Goal: Information Seeking & Learning: Learn about a topic

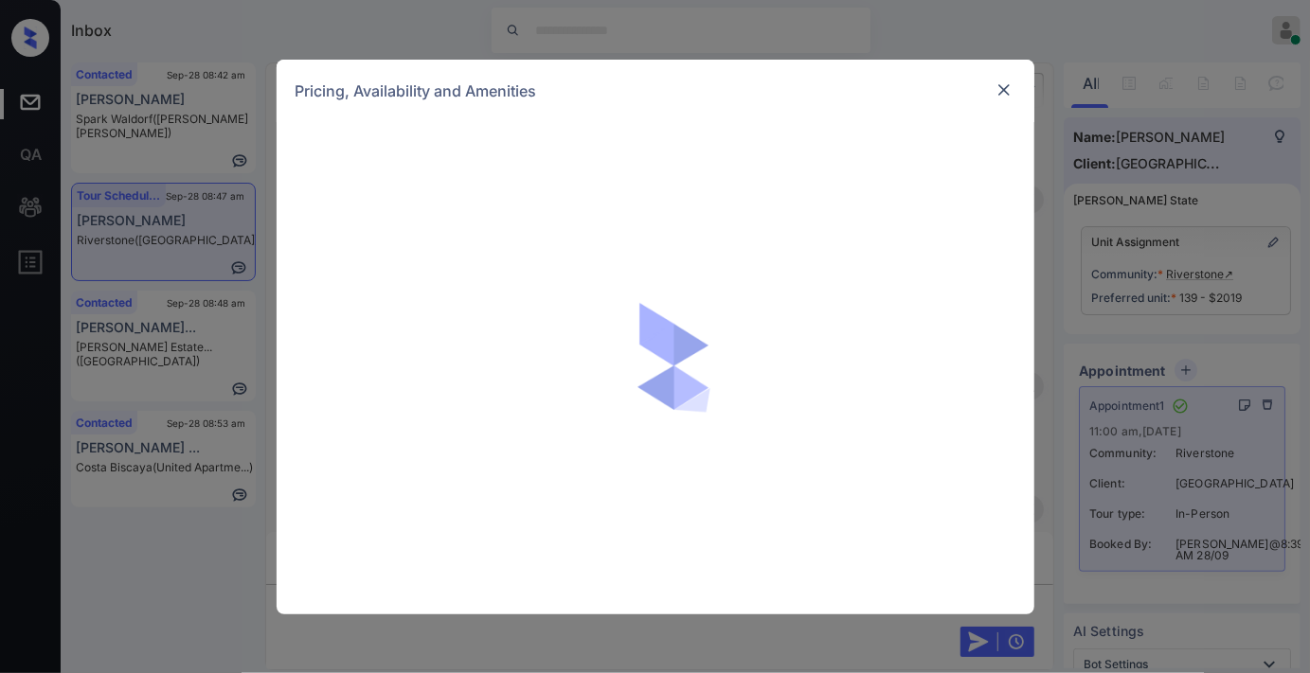
scroll to position [6424, 0]
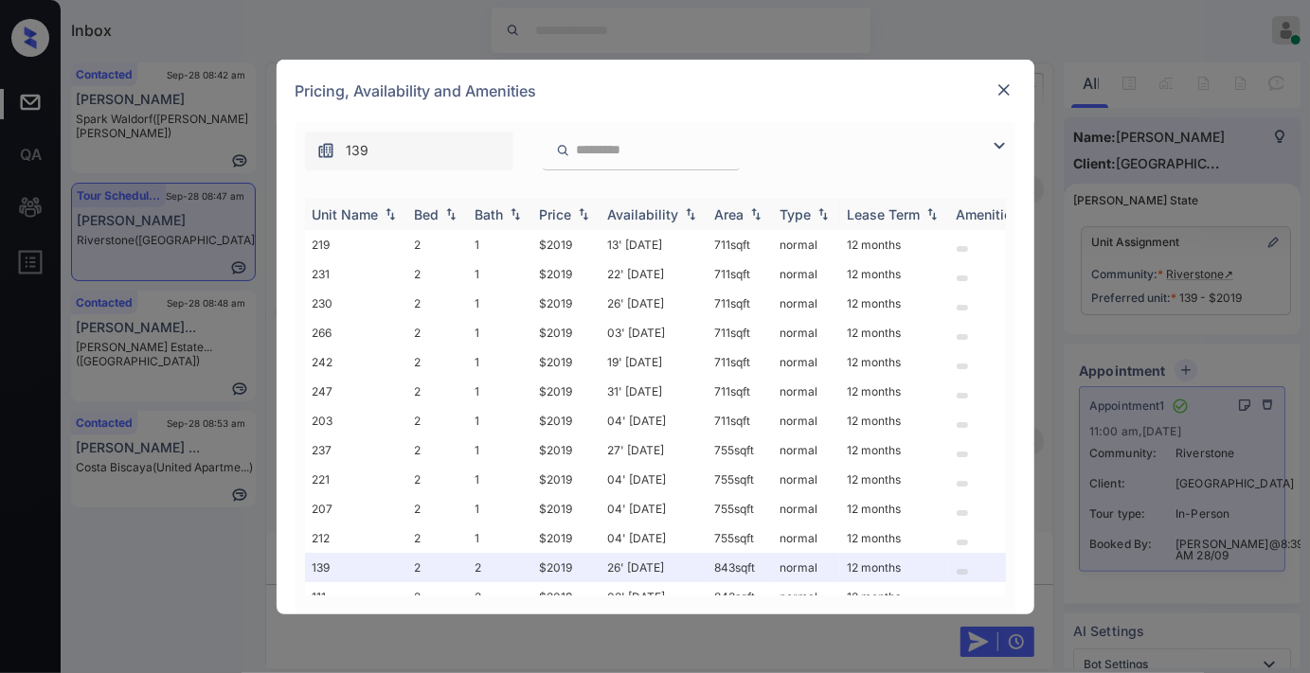
click at [574, 220] on img at bounding box center [583, 213] width 19 height 13
click at [574, 220] on img at bounding box center [583, 214] width 19 height 14
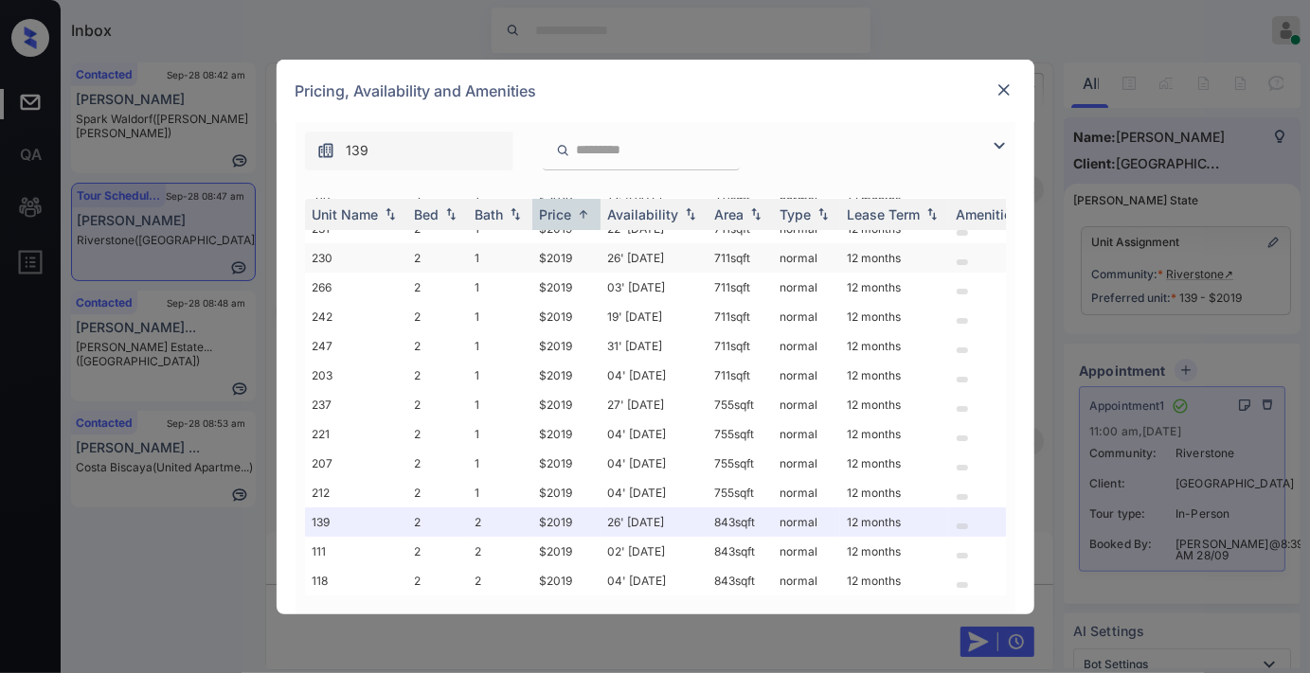
scroll to position [0, 0]
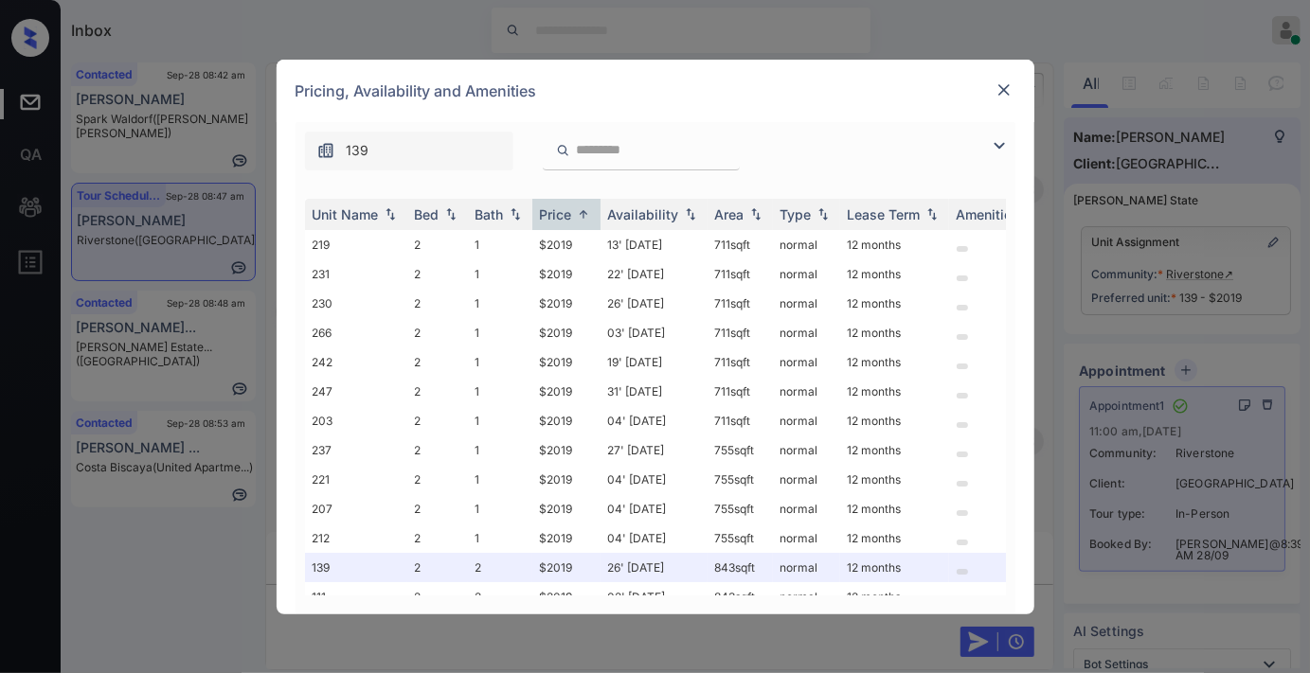
click at [1009, 79] on div at bounding box center [1004, 90] width 23 height 23
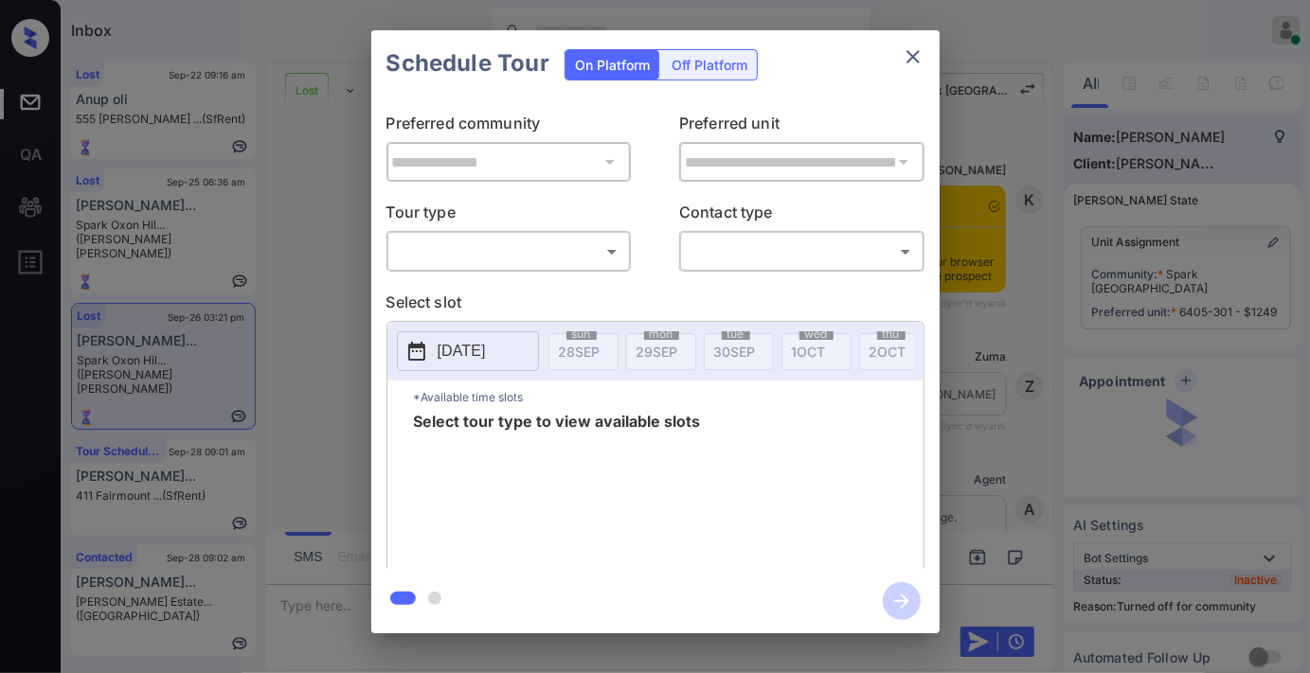
scroll to position [1699, 0]
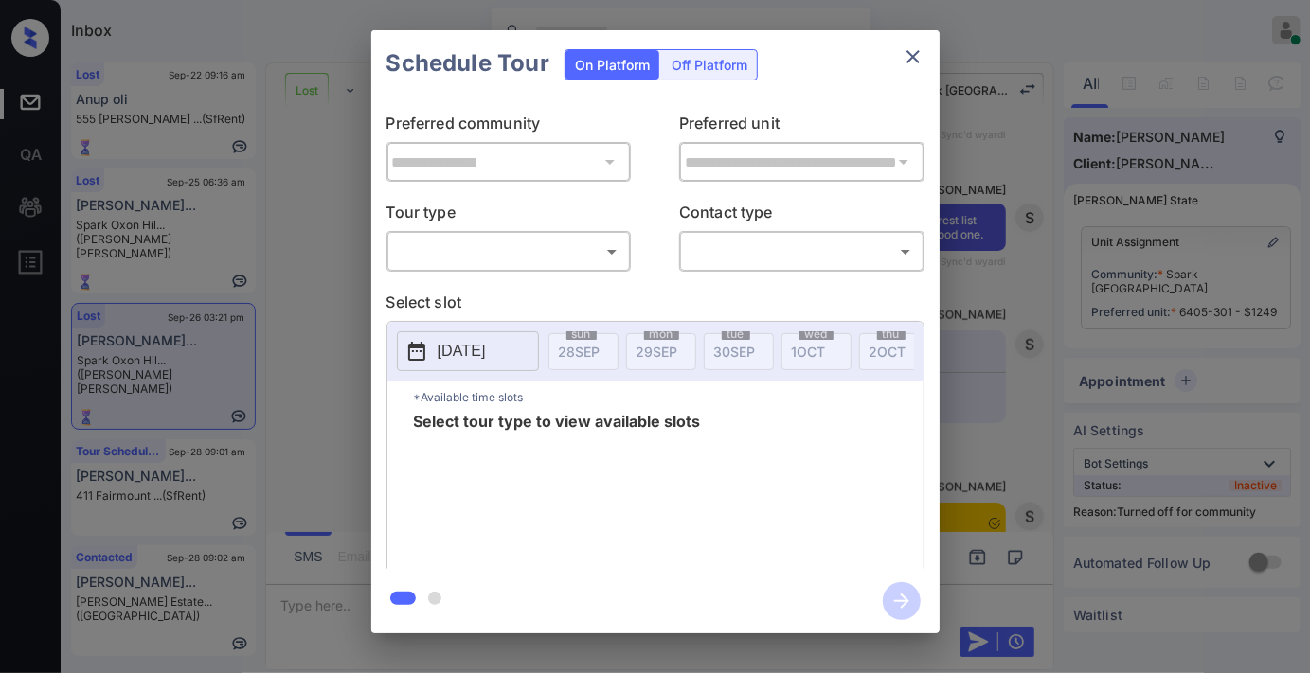
click at [915, 51] on icon "close" at bounding box center [913, 56] width 23 height 23
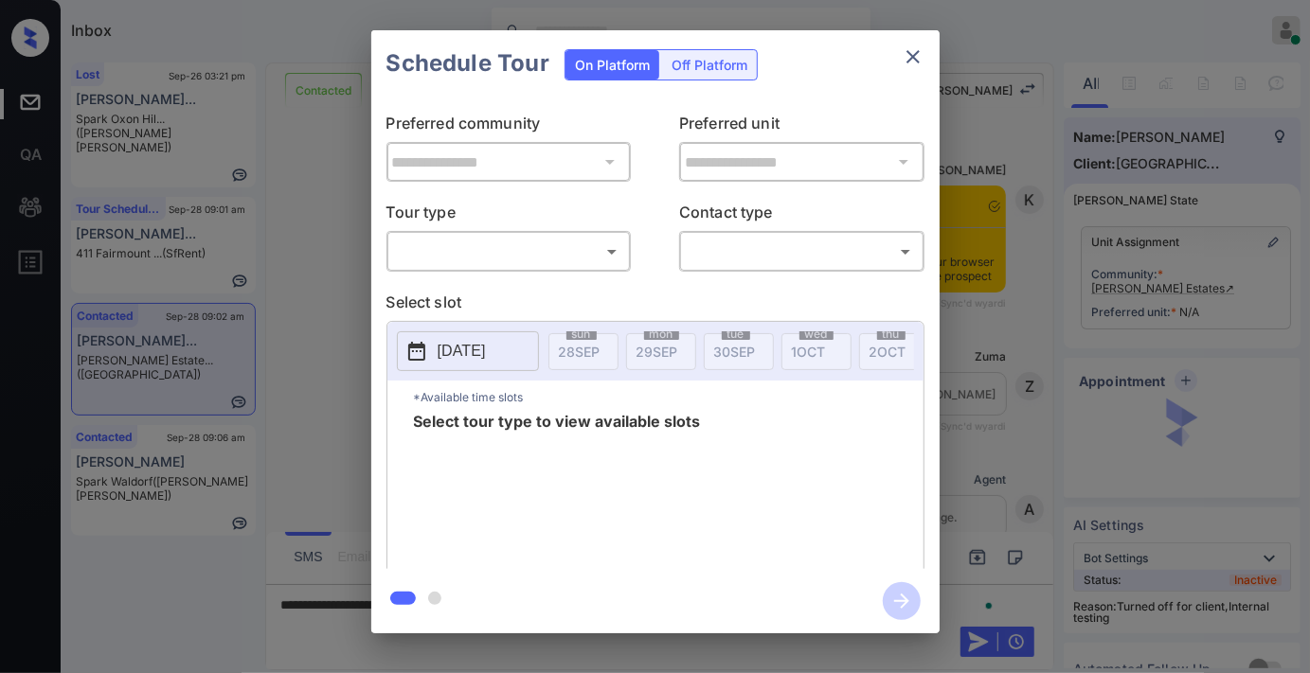
scroll to position [2956, 0]
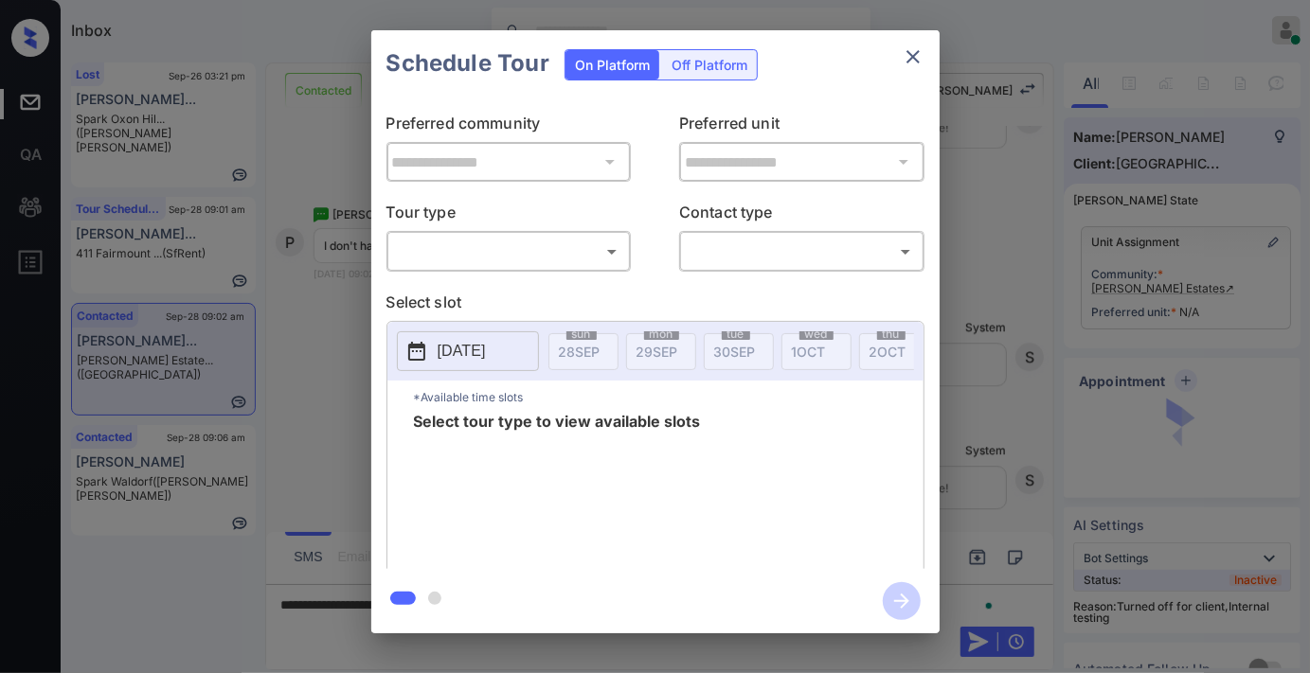
click at [584, 254] on body "Inbox Samantha Soliven Online Set yourself offline Set yourself on break Profil…" at bounding box center [655, 336] width 1310 height 673
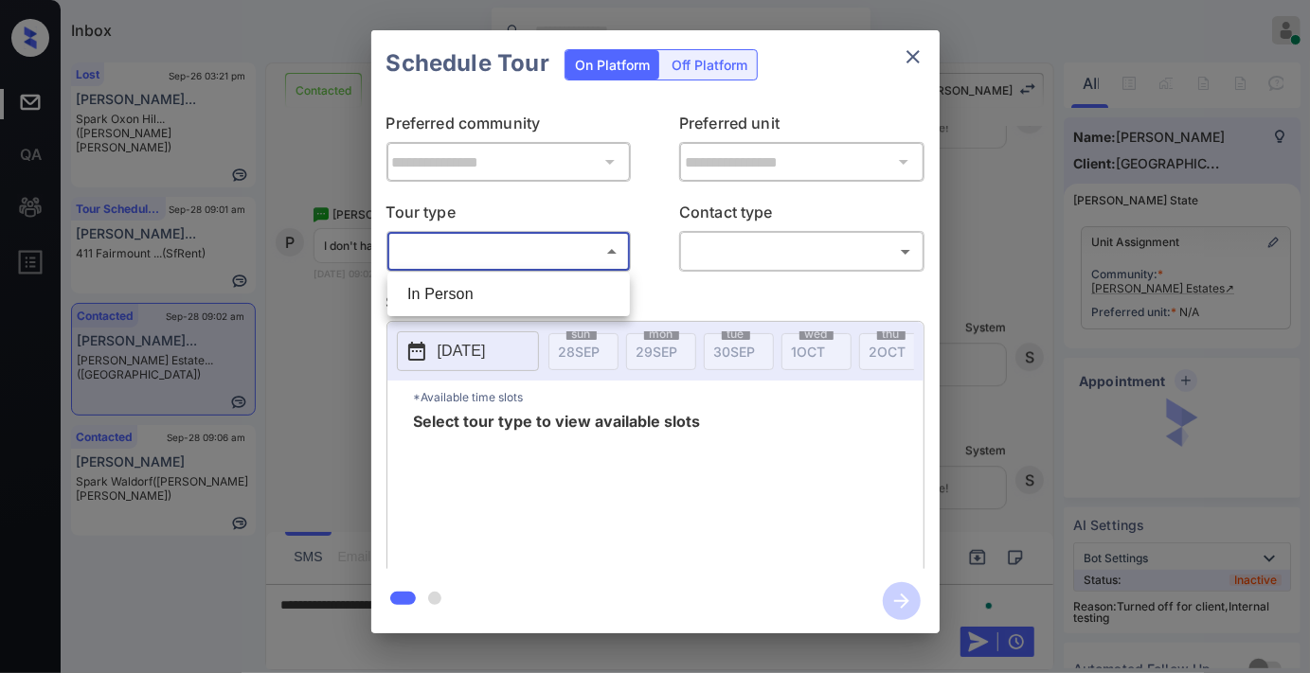
click at [904, 55] on div at bounding box center [655, 336] width 1310 height 673
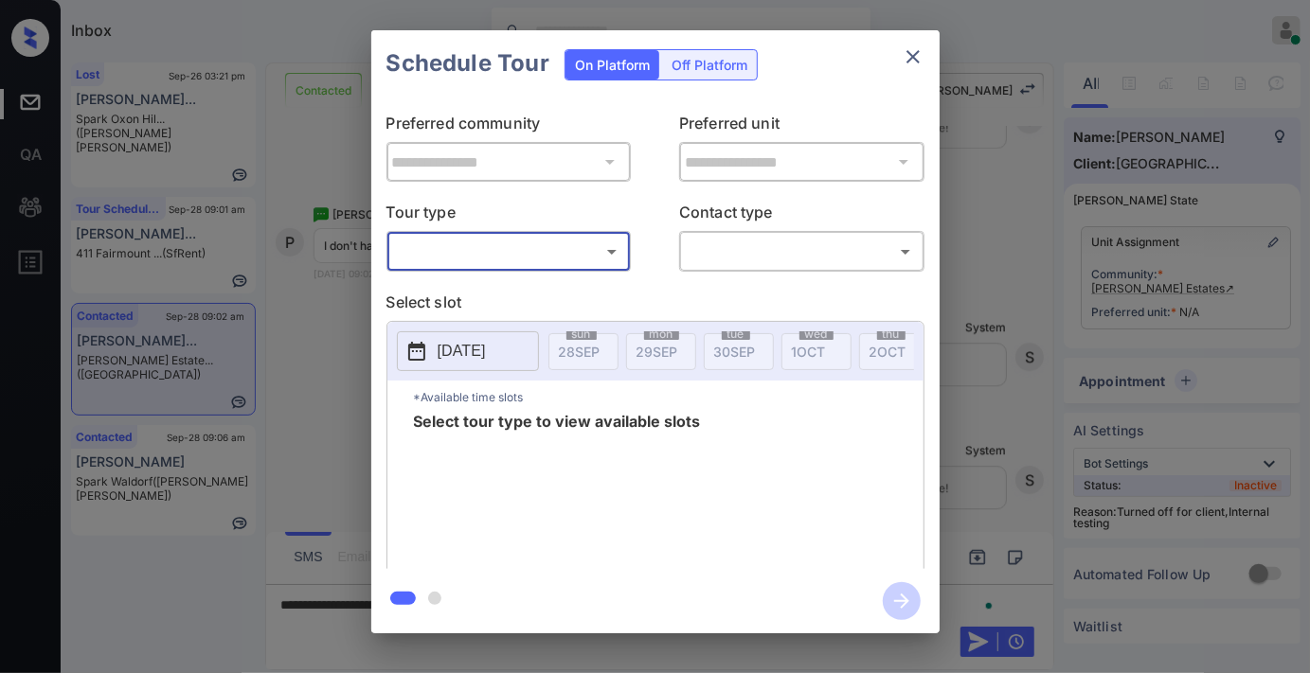
click at [920, 59] on icon "close" at bounding box center [913, 56] width 23 height 23
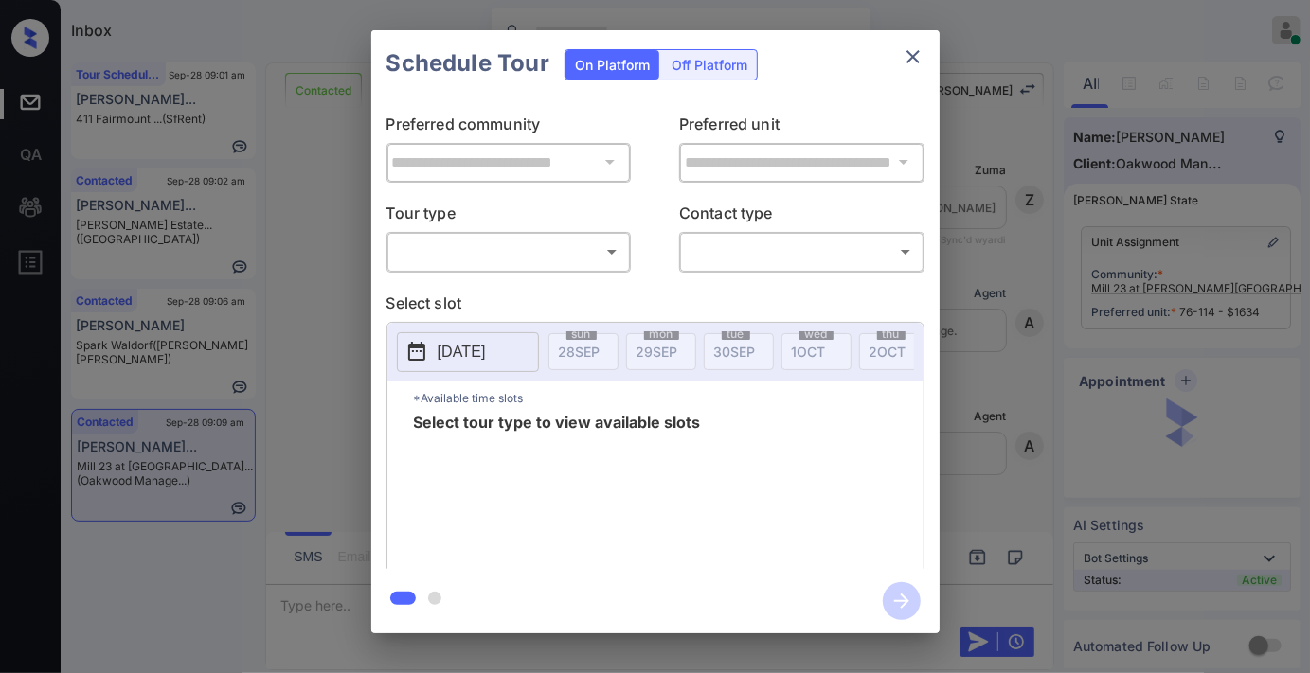
scroll to position [2909, 0]
click at [583, 242] on body "Inbox Samantha Soliven Online Set yourself offline Set yourself on break Profil…" at bounding box center [655, 336] width 1310 height 673
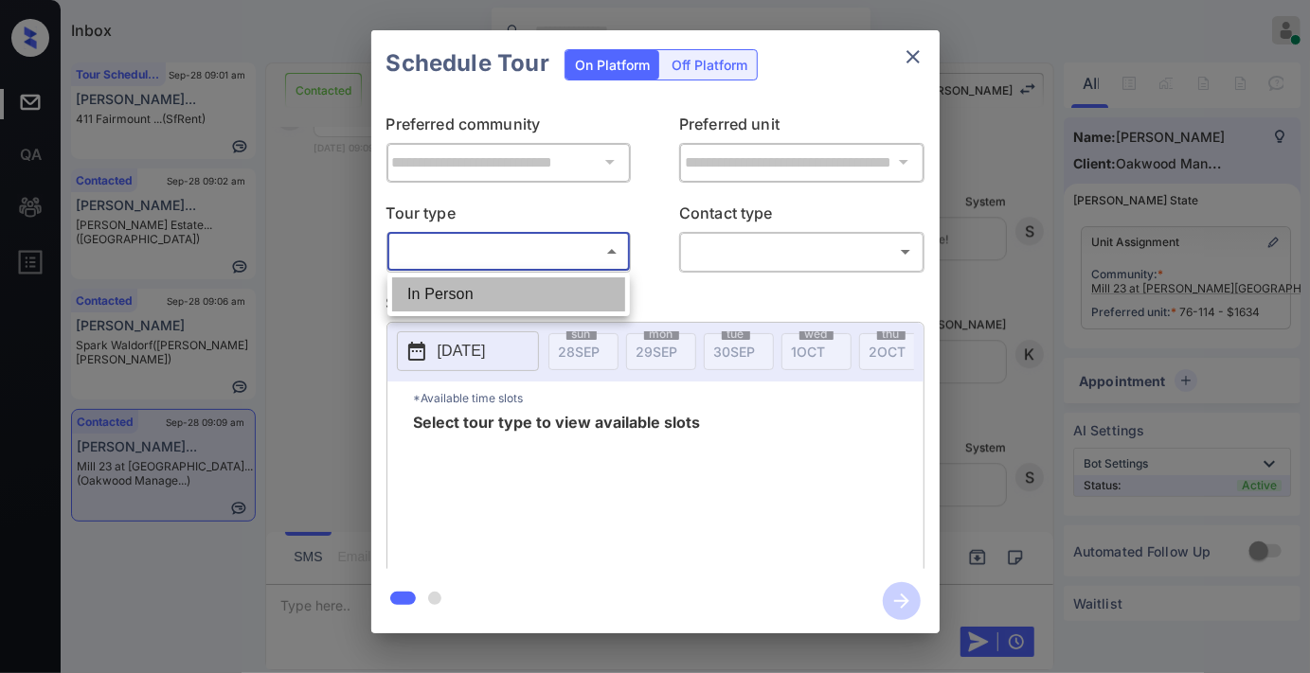
click at [560, 286] on li "In Person" at bounding box center [508, 295] width 233 height 34
type input "********"
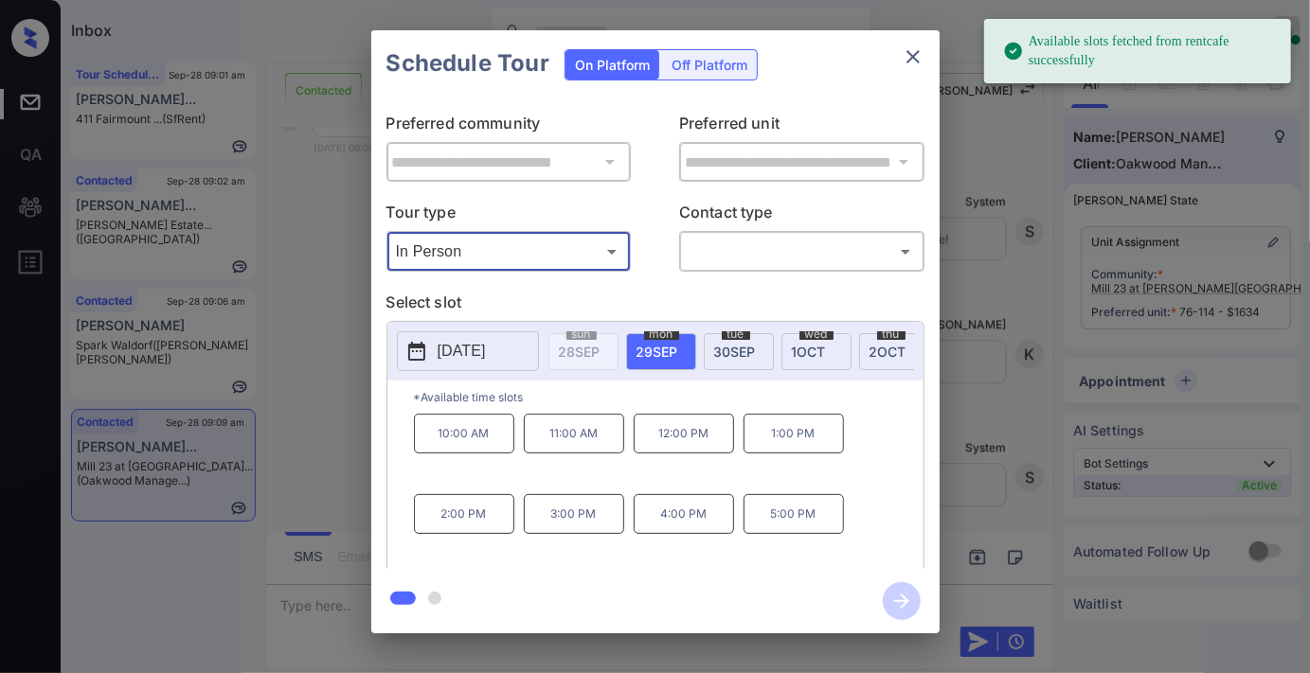
click at [458, 328] on div "2025-09-29 sun 28 SEP mon 29 SEP tue 30 SEP wed 1 OCT thu 2 OCT fri 3 OCT sat 4…" at bounding box center [655, 351] width 536 height 59
click at [486, 362] on p "2025-09-29" at bounding box center [462, 351] width 48 height 23
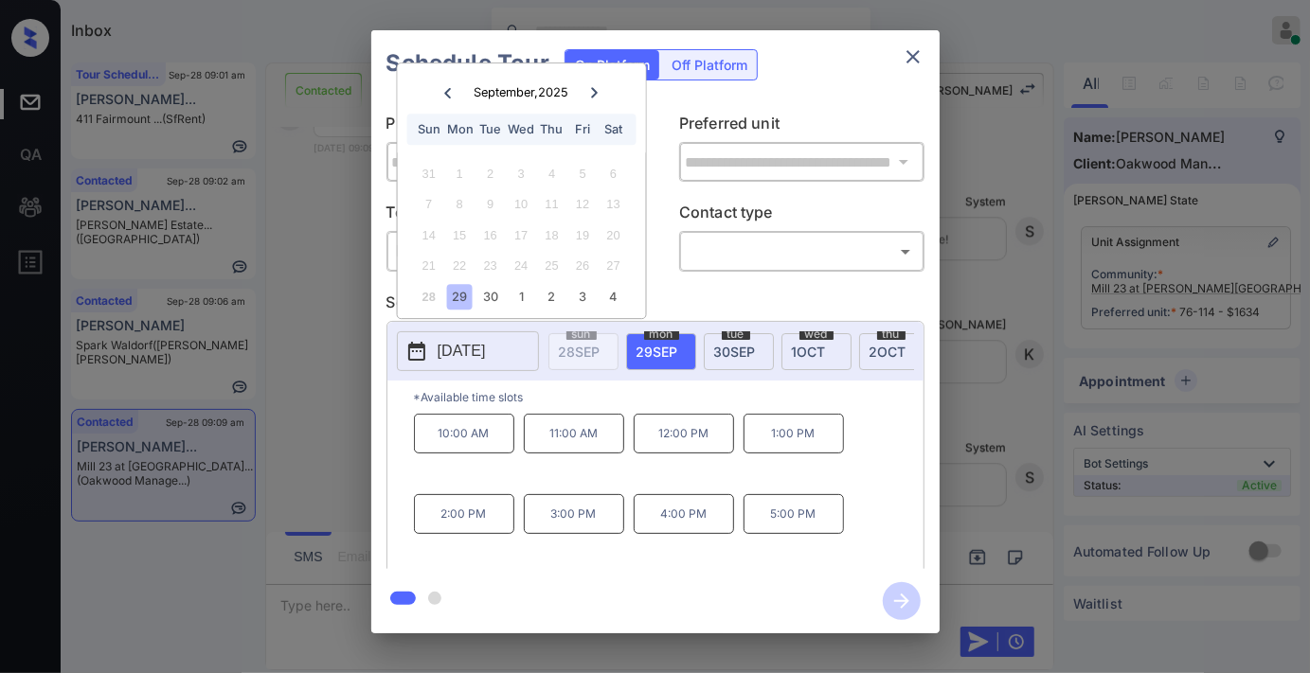
click at [912, 62] on icon "close" at bounding box center [913, 56] width 23 height 23
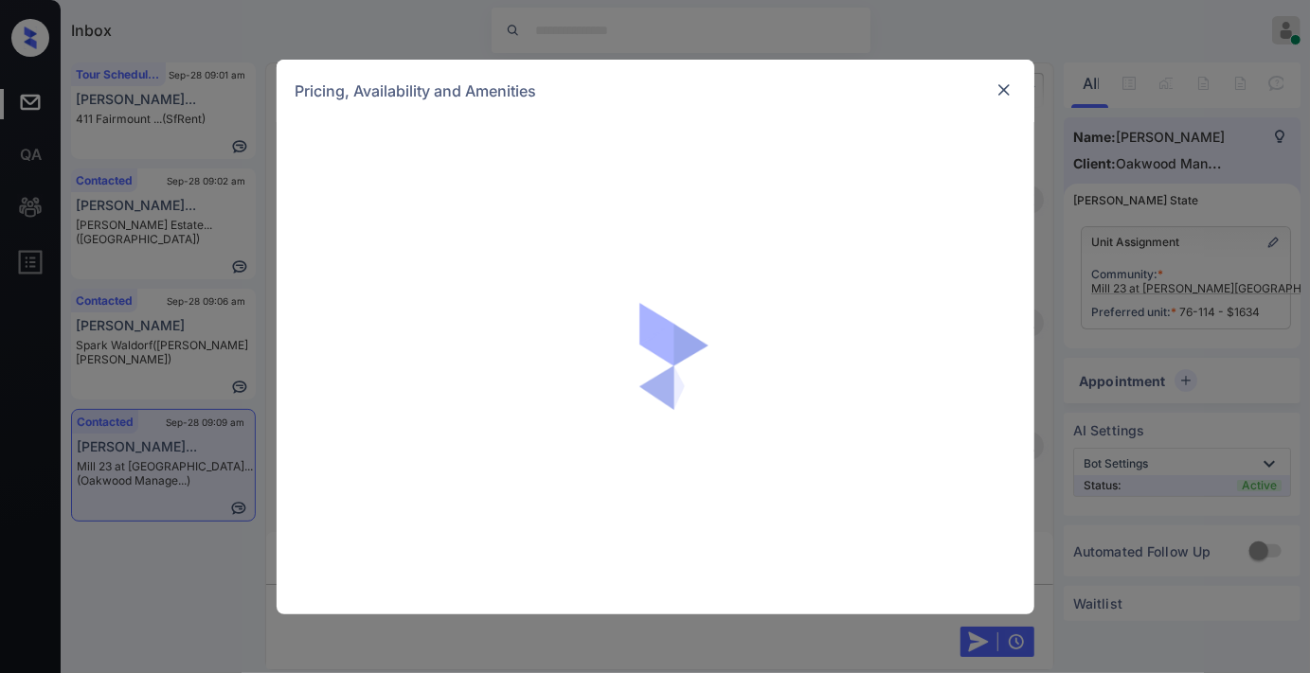
scroll to position [2909, 0]
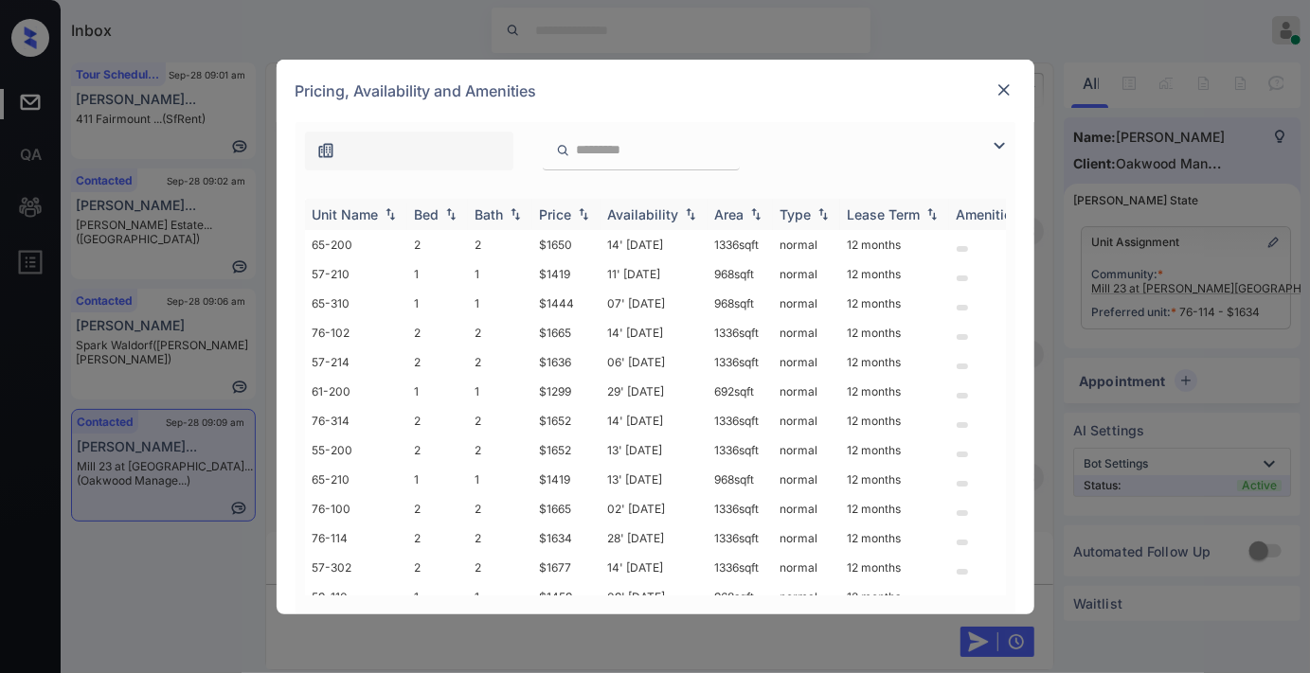
click at [557, 209] on div "Price" at bounding box center [556, 214] width 32 height 16
click at [1006, 148] on img at bounding box center [999, 145] width 23 height 23
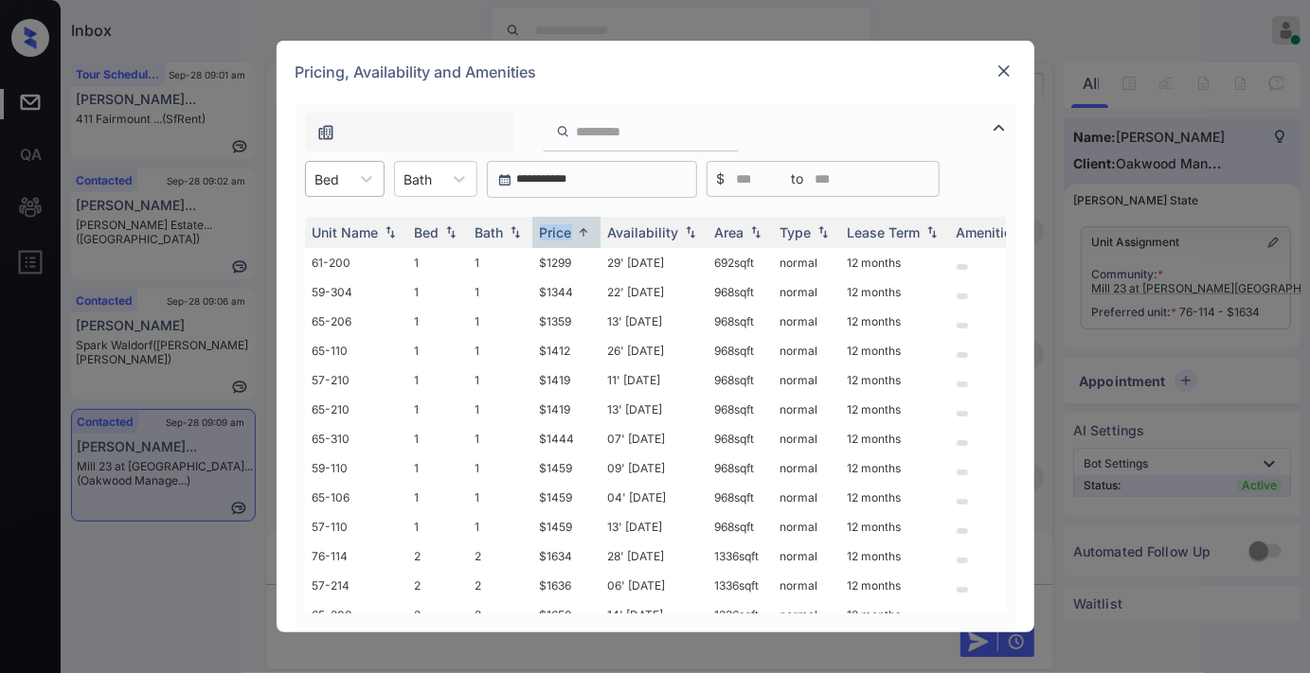
click at [345, 182] on div "Bed" at bounding box center [328, 179] width 44 height 27
click at [364, 260] on div "2" at bounding box center [345, 259] width 80 height 34
click at [987, 73] on div "Pricing, Availability and Amenities" at bounding box center [656, 72] width 758 height 63
click at [1007, 73] on img at bounding box center [1003, 71] width 19 height 19
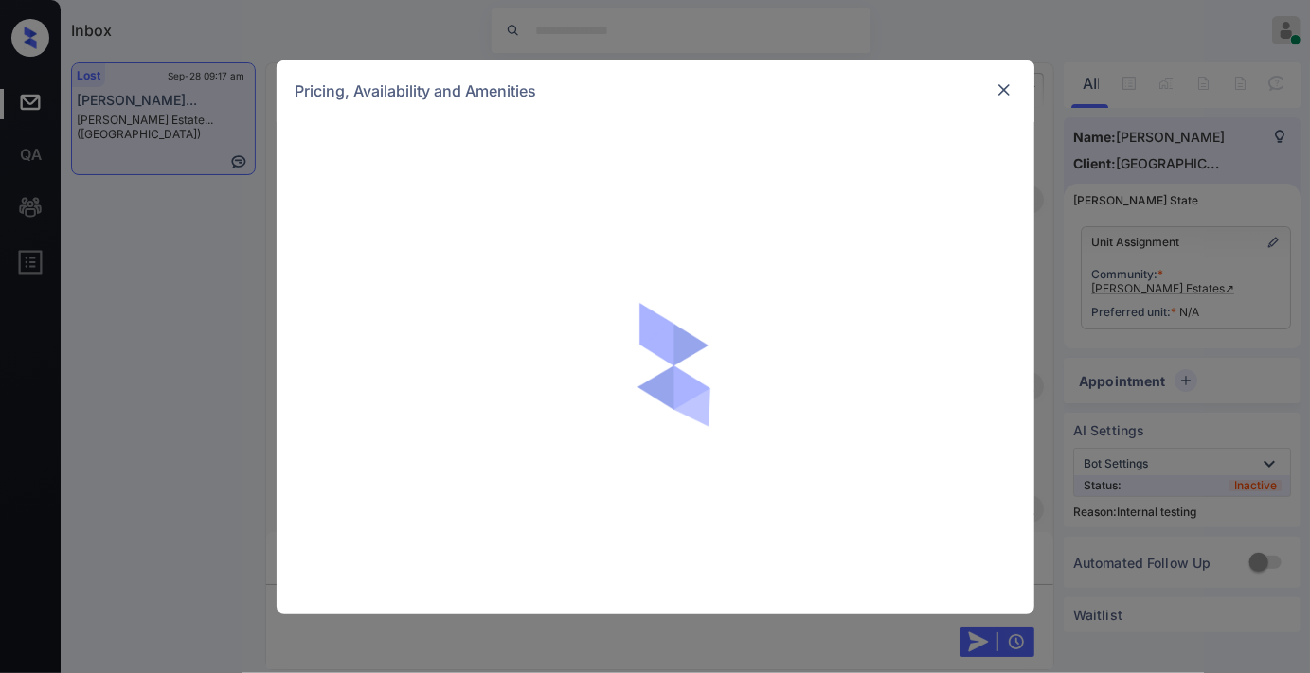
scroll to position [4519, 0]
click at [1001, 90] on img at bounding box center [1003, 90] width 19 height 19
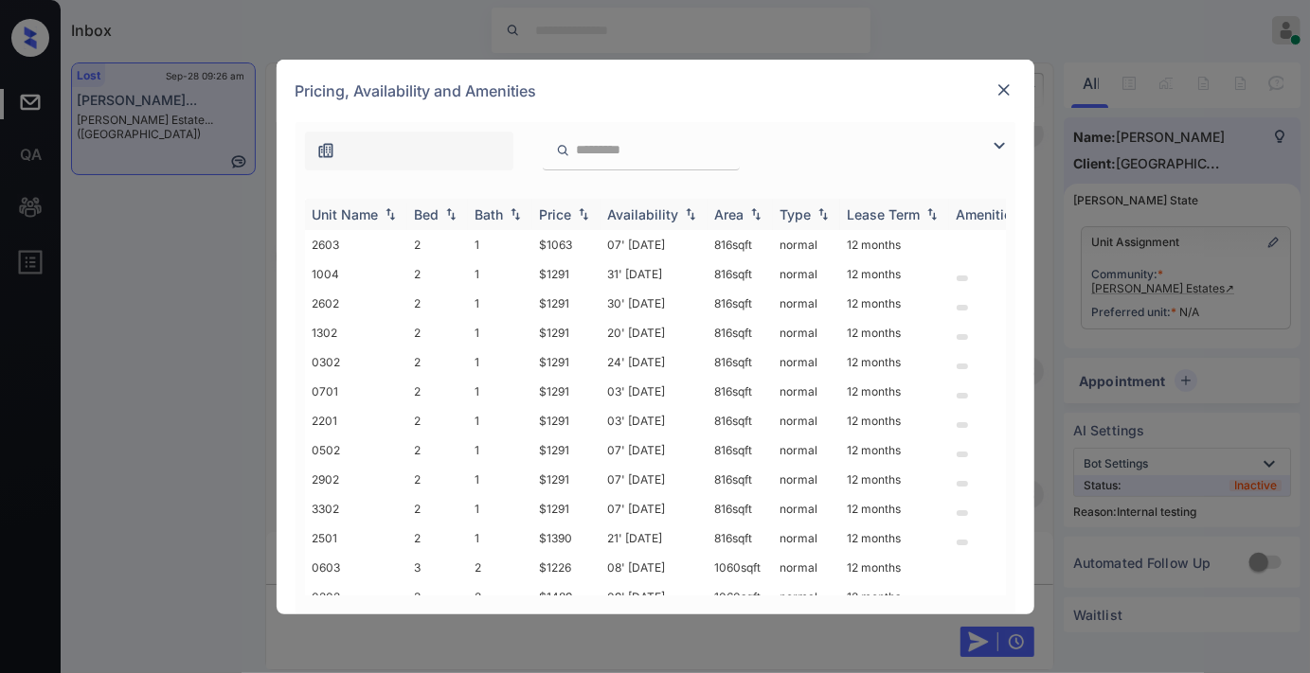
click at [579, 211] on img at bounding box center [583, 213] width 19 height 13
click at [579, 211] on img at bounding box center [583, 214] width 19 height 14
click at [563, 239] on td "$1063" at bounding box center [566, 244] width 68 height 29
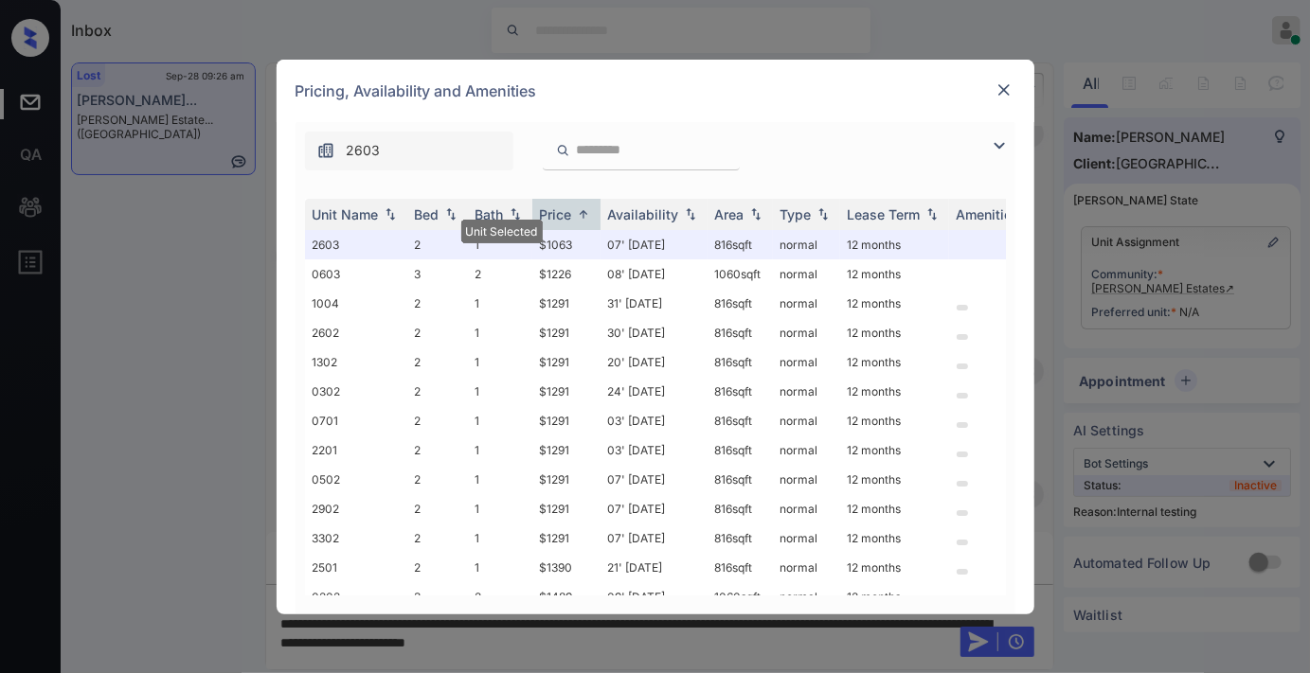
click at [922, 135] on div "2603" at bounding box center [655, 146] width 720 height 48
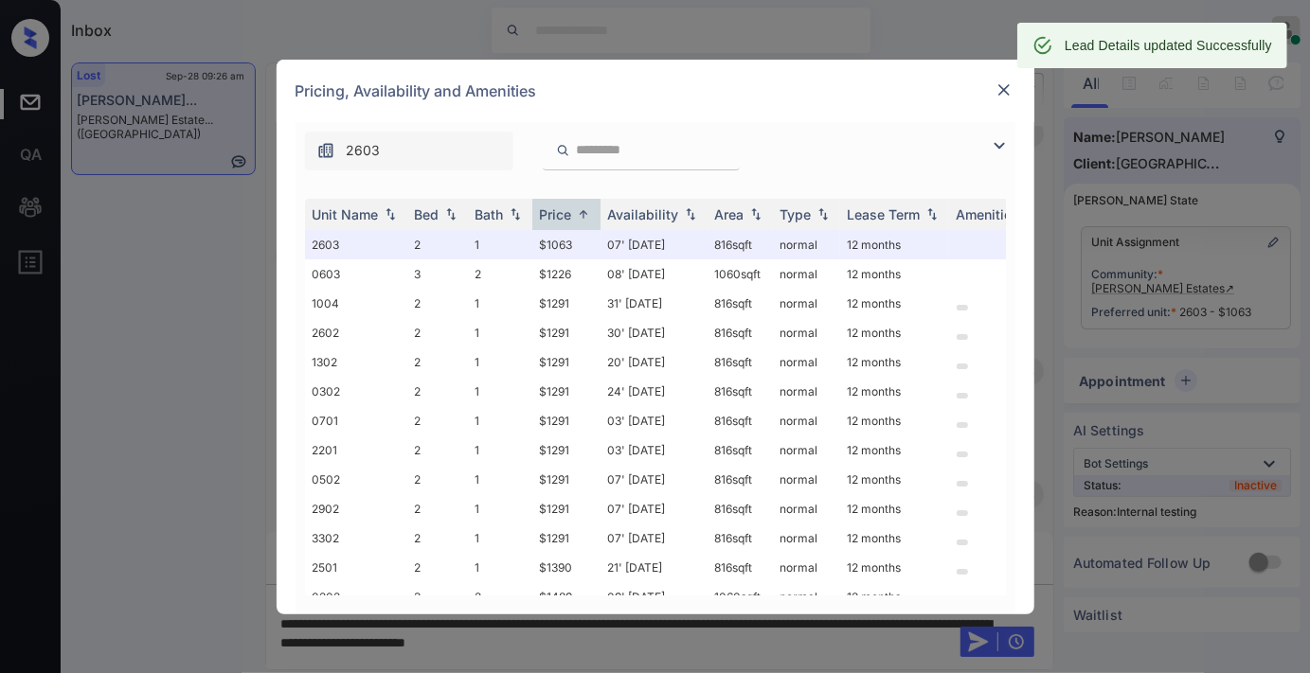
click at [998, 91] on img at bounding box center [1003, 90] width 19 height 19
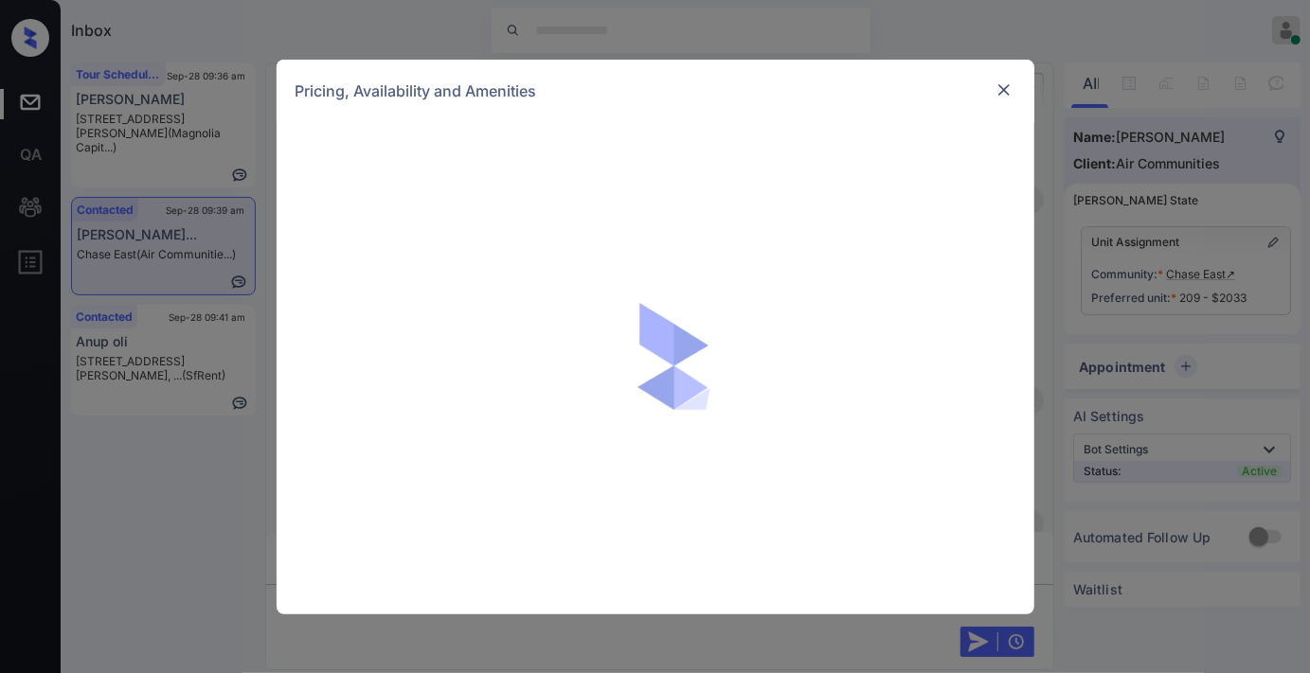
scroll to position [4735, 0]
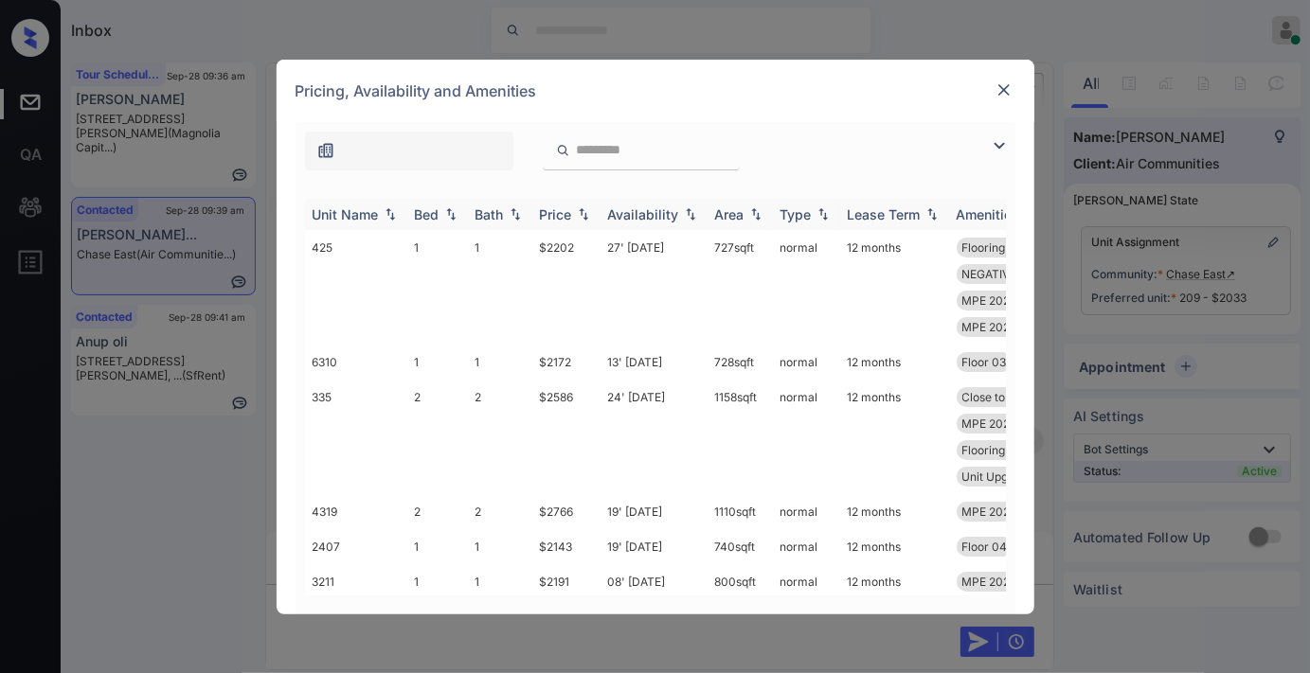
click at [580, 213] on img at bounding box center [583, 213] width 19 height 13
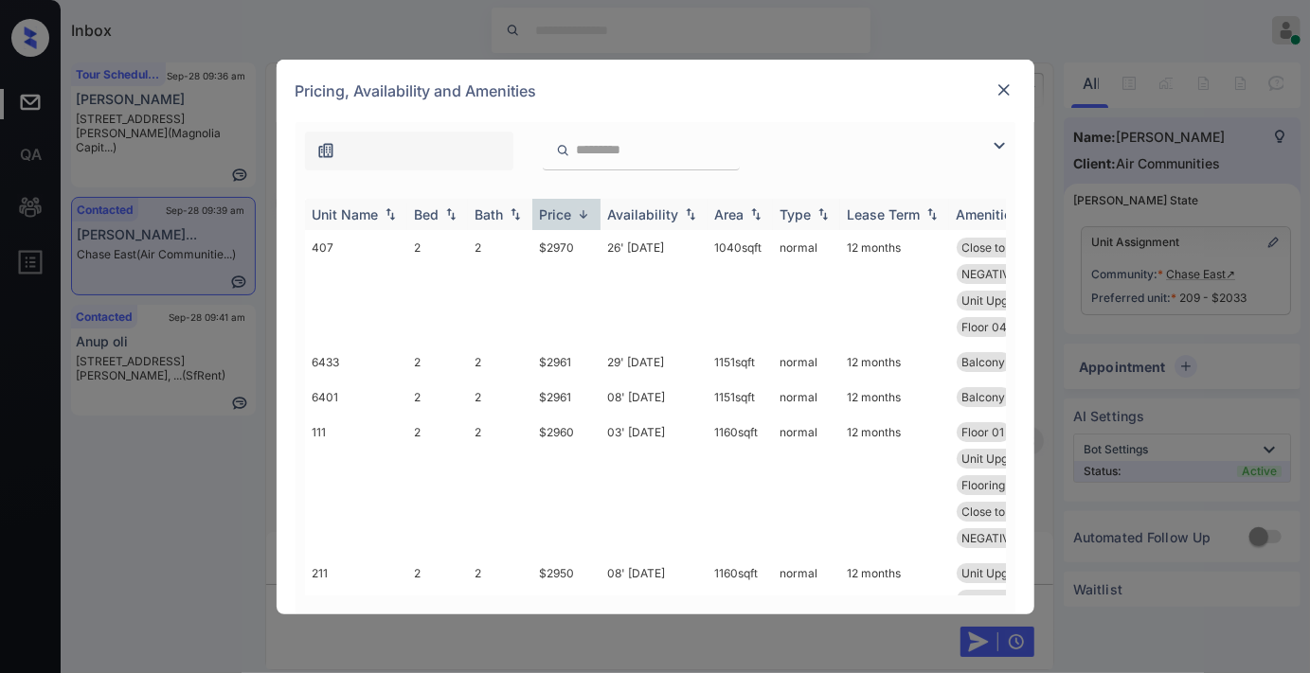
click at [580, 213] on img at bounding box center [583, 214] width 19 height 14
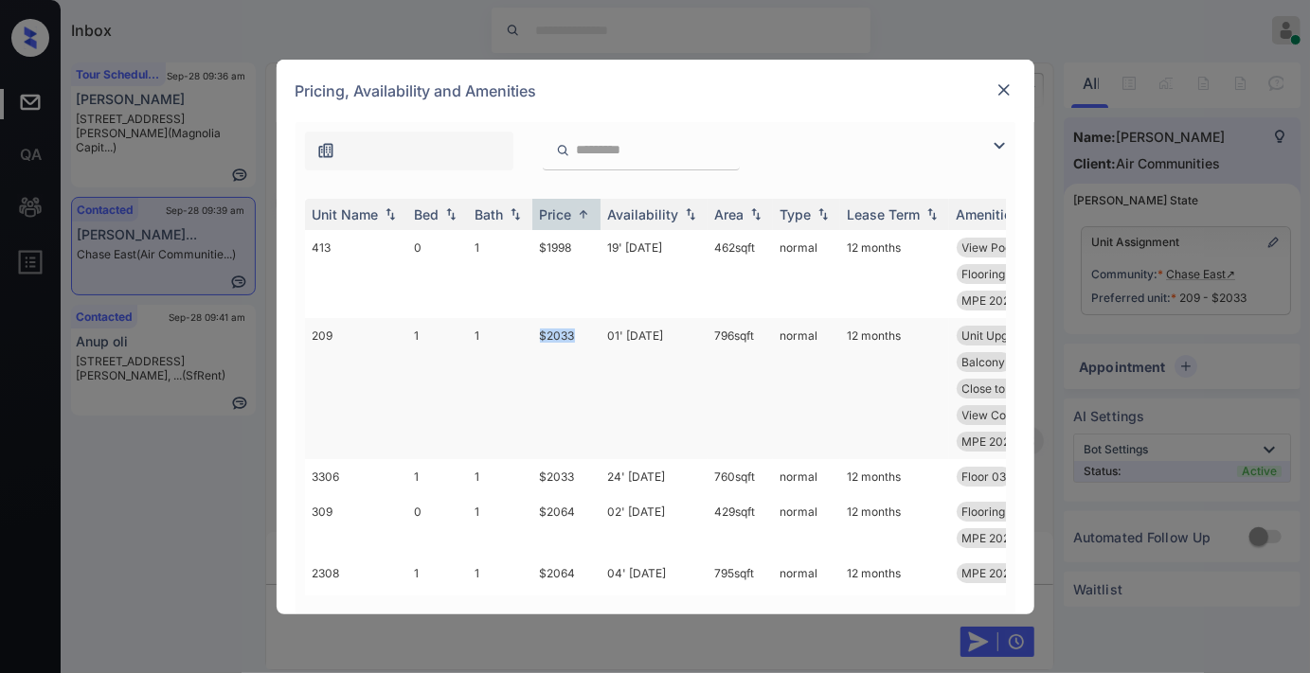
drag, startPoint x: 579, startPoint y: 335, endPoint x: 526, endPoint y: 335, distance: 53.0
click at [526, 335] on tr "209 1 1 $2033 01' [DATE] 796 sqft normal 12 months Unit Upgrade 1-... View Pool…" at bounding box center [800, 388] width 990 height 141
copy tr "$2033"
click at [993, 86] on div at bounding box center [1004, 90] width 23 height 23
